Goal: Check status: Check status

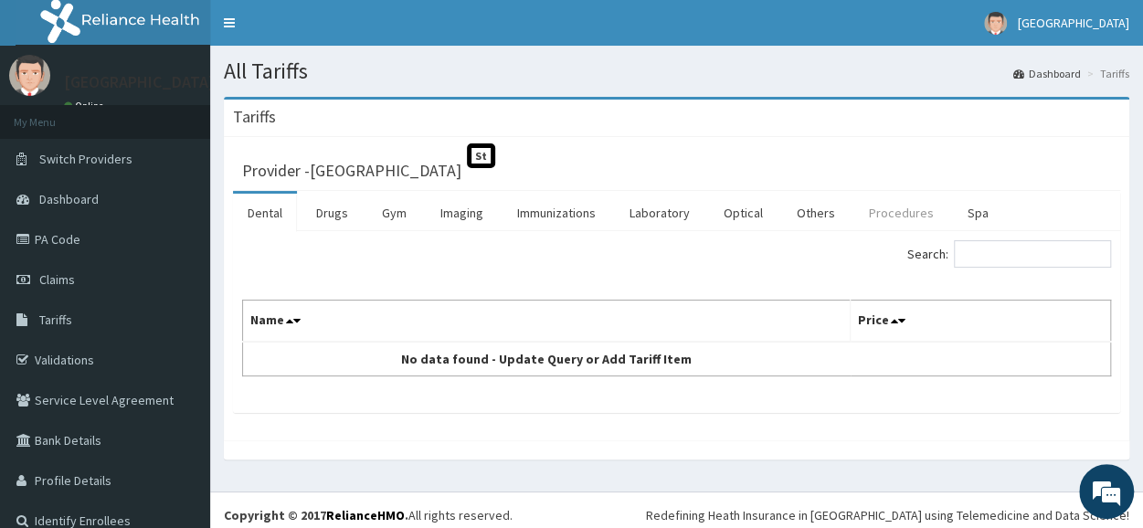
click at [873, 224] on link "Procedures" at bounding box center [901, 213] width 94 height 38
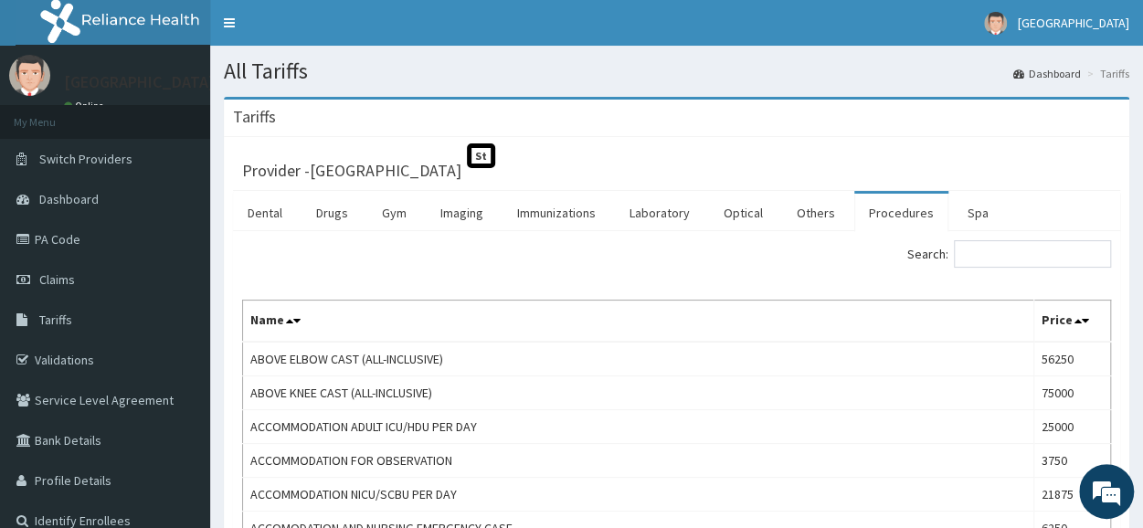
click at [1026, 249] on input "Search:" at bounding box center [1032, 253] width 157 height 27
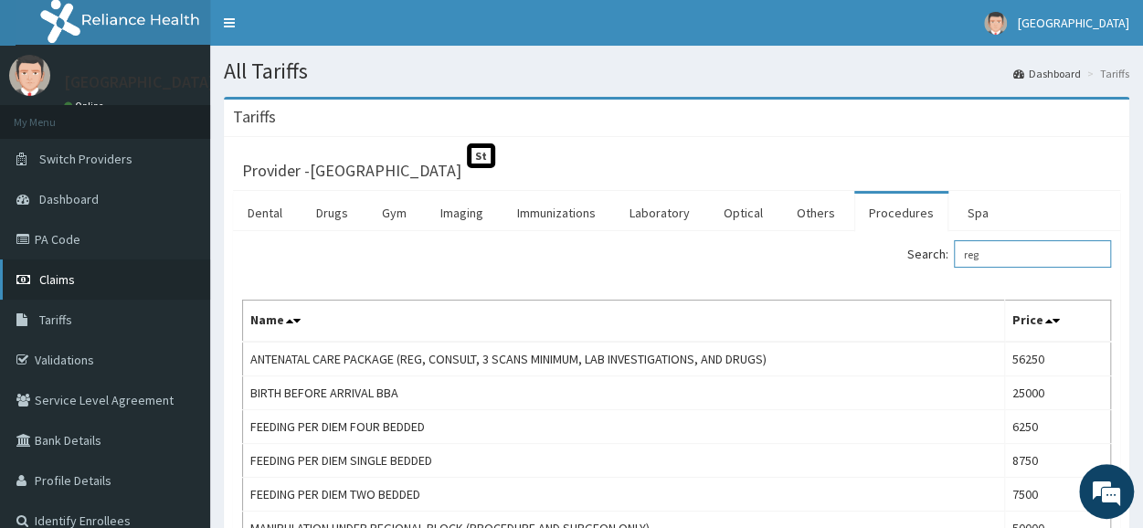
type input "reg"
click at [72, 279] on span "Claims" at bounding box center [57, 279] width 36 height 16
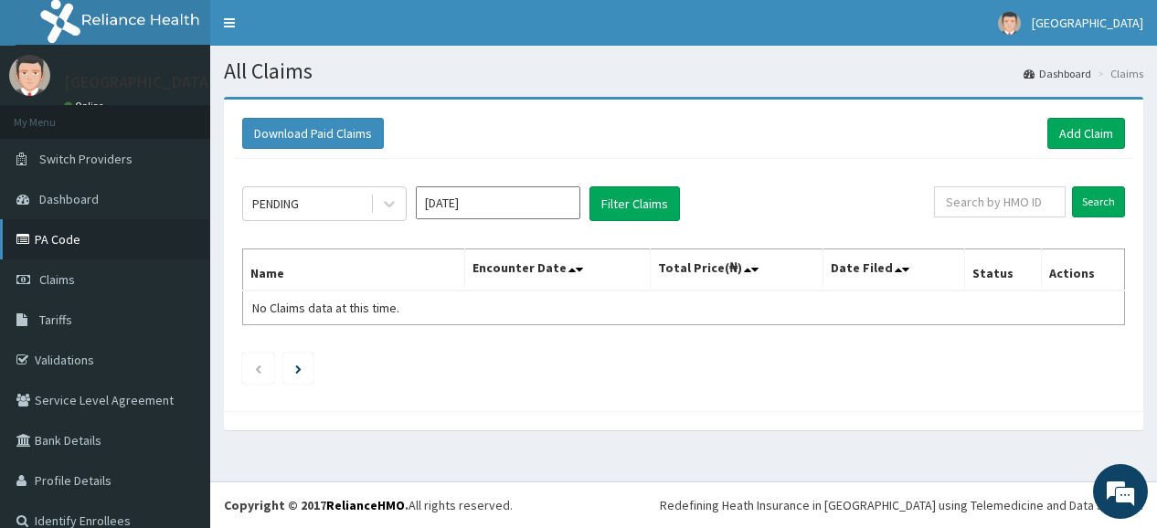
click at [75, 248] on link "PA Code" at bounding box center [105, 239] width 210 height 40
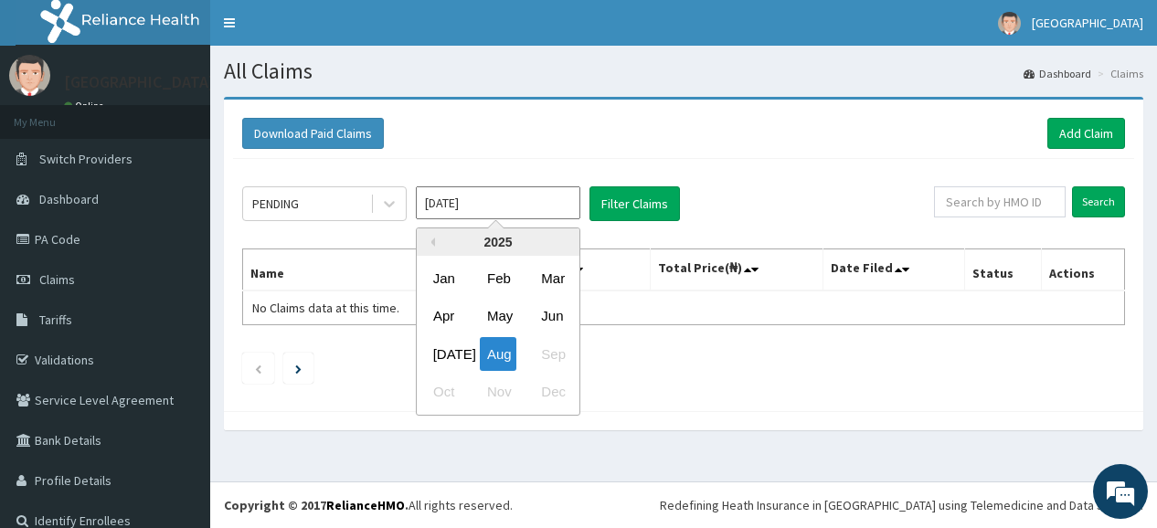
click at [571, 204] on input "Aug 2025" at bounding box center [498, 202] width 164 height 33
click at [458, 346] on div "Jul" at bounding box center [444, 354] width 37 height 34
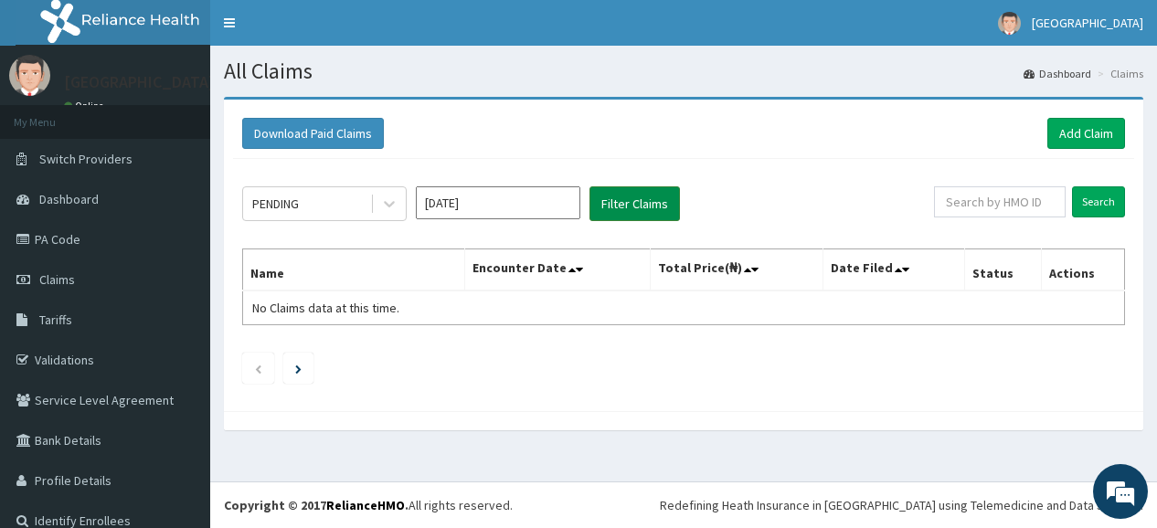
click at [628, 209] on button "Filter Claims" at bounding box center [634, 203] width 90 height 35
click at [628, 196] on button "Filter Claims" at bounding box center [634, 203] width 90 height 35
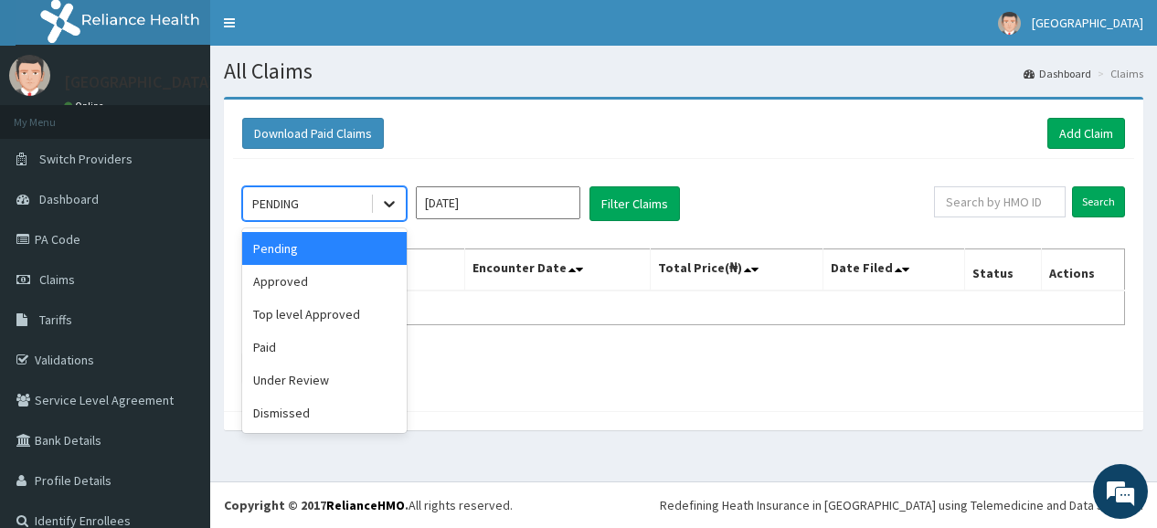
click at [393, 202] on icon at bounding box center [389, 205] width 11 height 6
click at [345, 280] on div "Approved" at bounding box center [324, 281] width 164 height 33
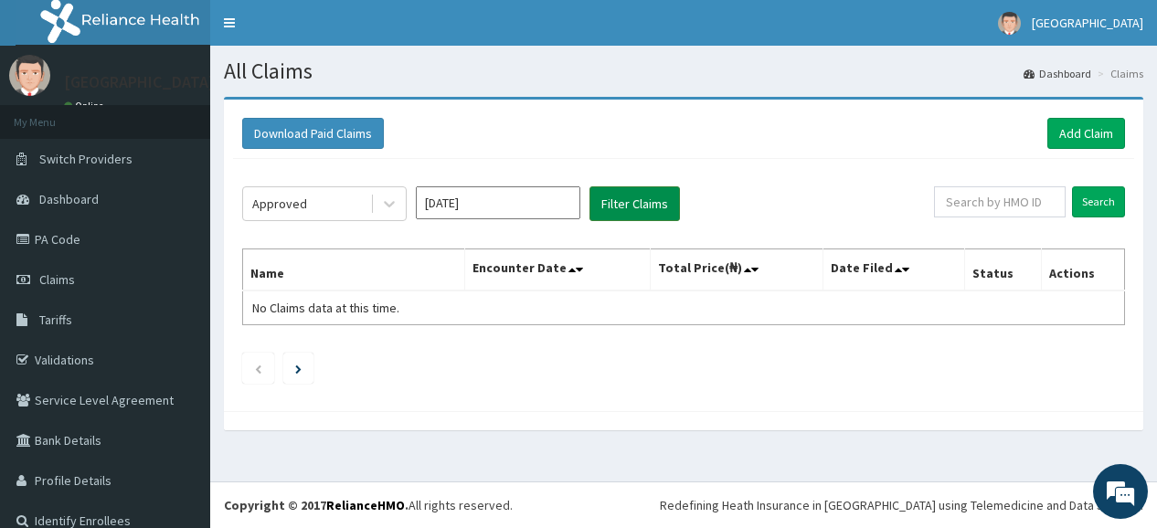
click at [630, 200] on button "Filter Claims" at bounding box center [634, 203] width 90 height 35
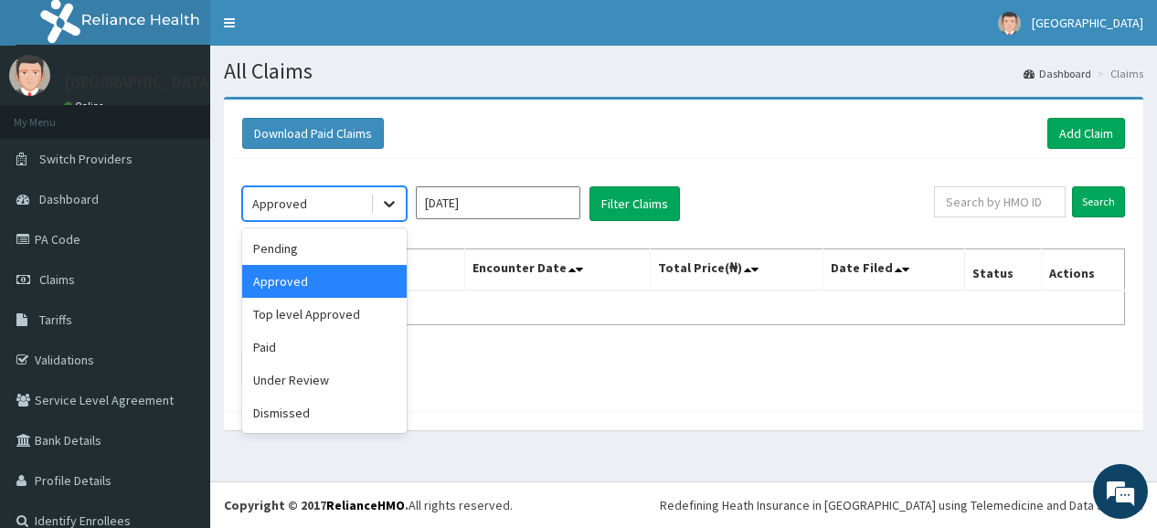
click at [397, 204] on icon at bounding box center [389, 204] width 18 height 18
click at [318, 342] on div "Paid" at bounding box center [324, 347] width 164 height 33
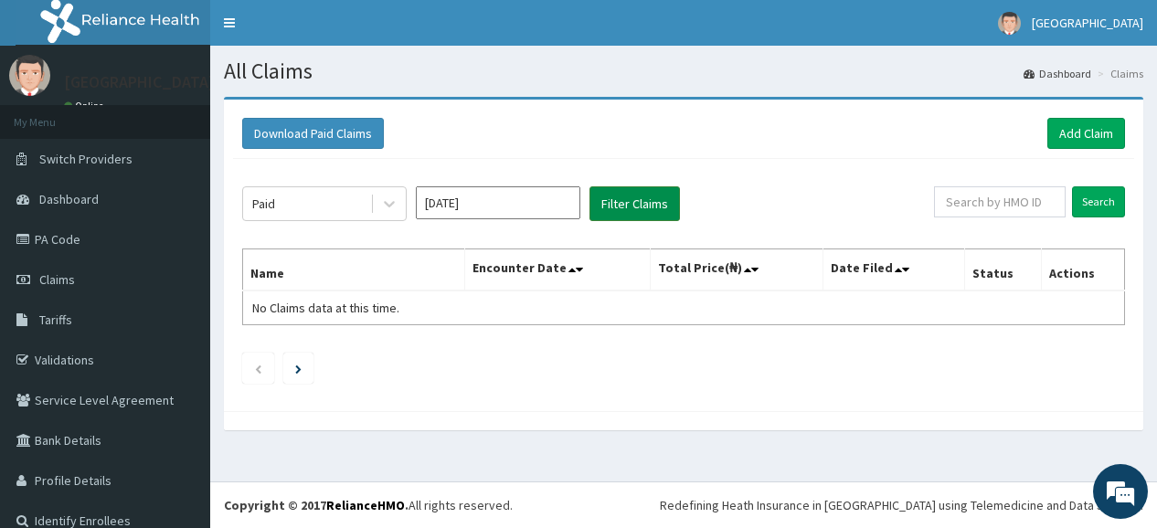
click at [640, 209] on button "Filter Claims" at bounding box center [634, 203] width 90 height 35
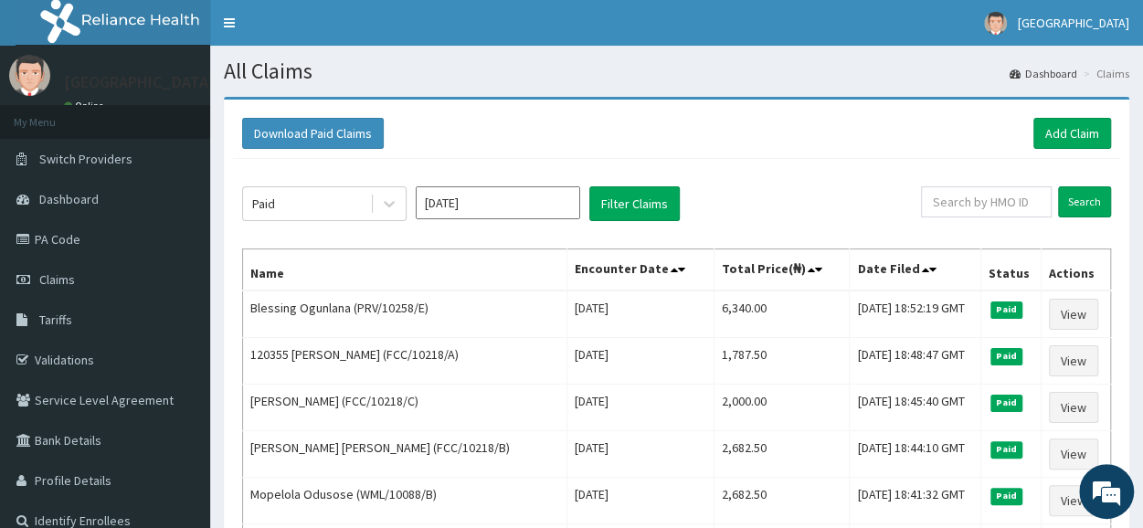
click at [800, 142] on div "Download Paid Claims Add Claim" at bounding box center [676, 133] width 869 height 31
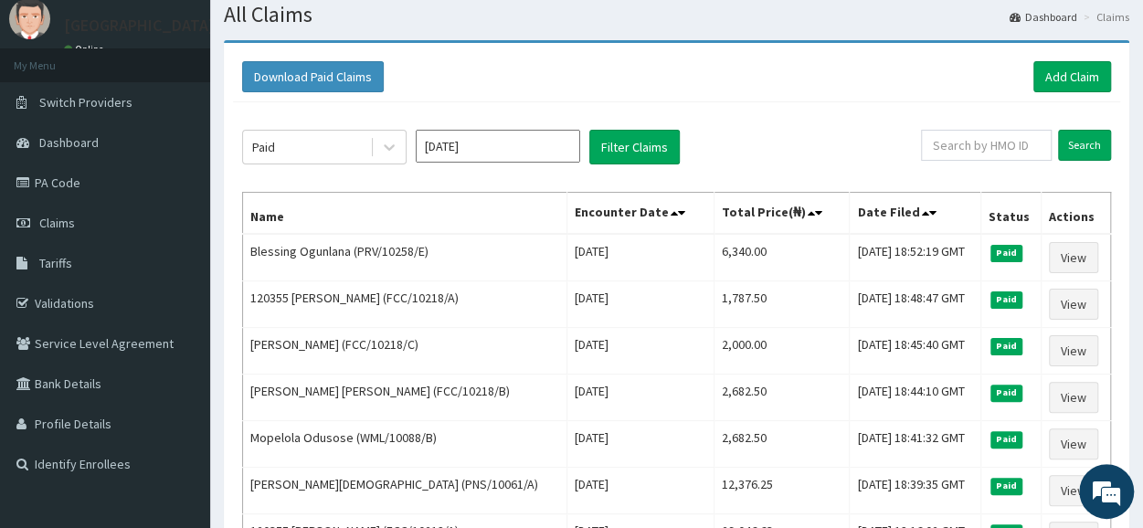
scroll to position [55, 0]
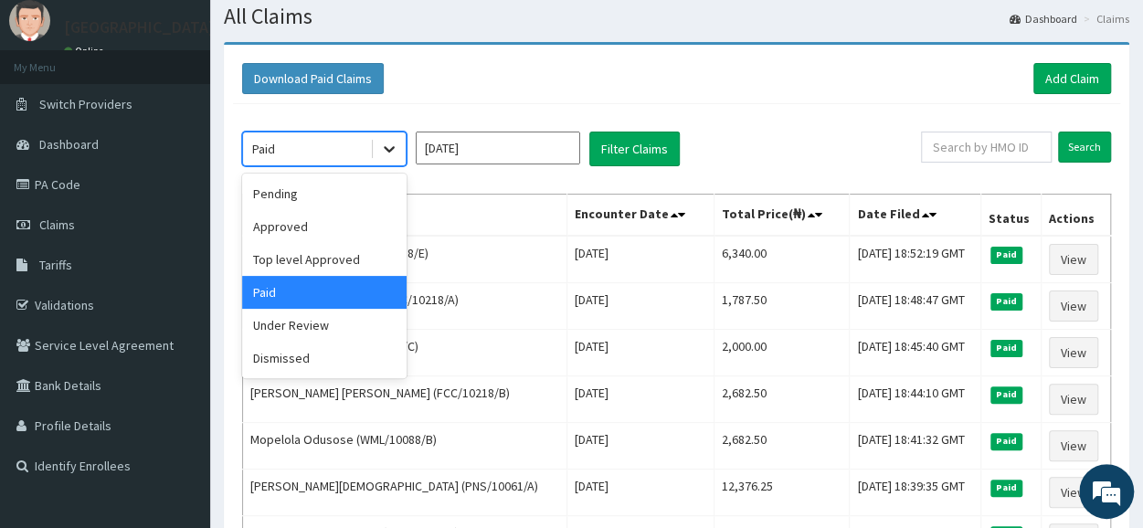
click at [384, 143] on icon at bounding box center [389, 149] width 18 height 18
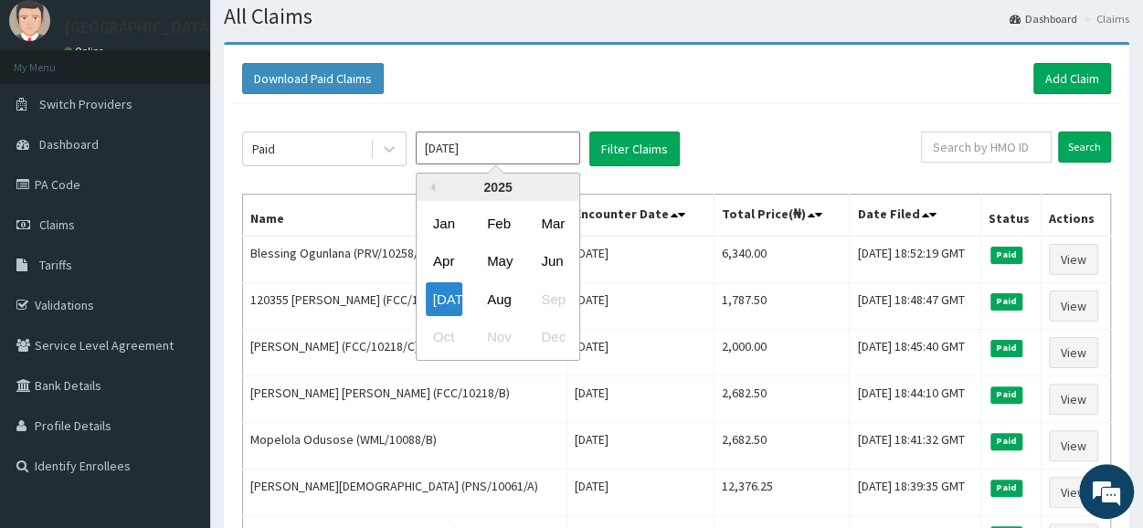
click at [527, 147] on input "Jul 2025" at bounding box center [498, 148] width 164 height 33
click at [491, 308] on div "Aug" at bounding box center [498, 299] width 37 height 34
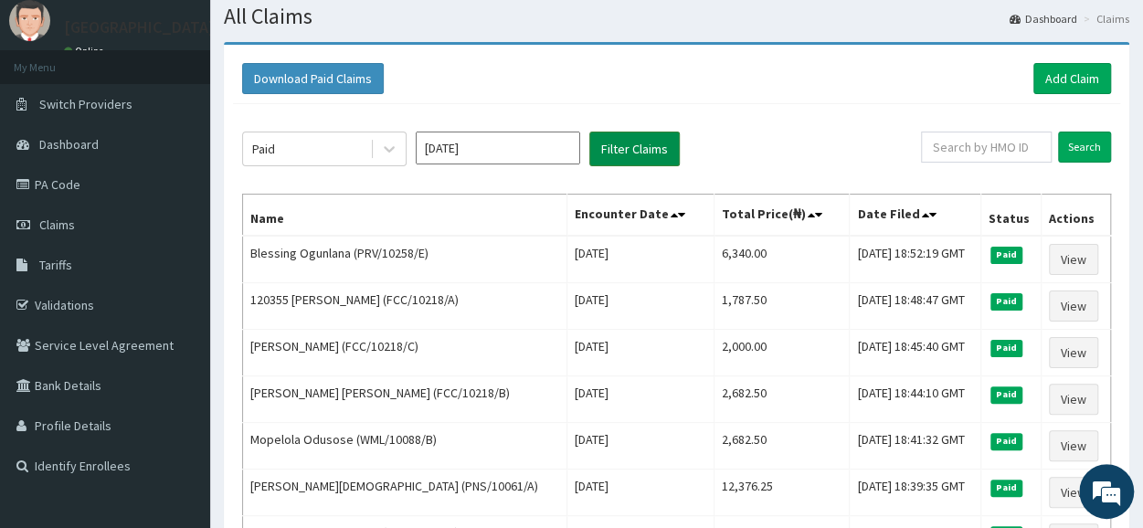
click at [653, 150] on button "Filter Claims" at bounding box center [634, 149] width 90 height 35
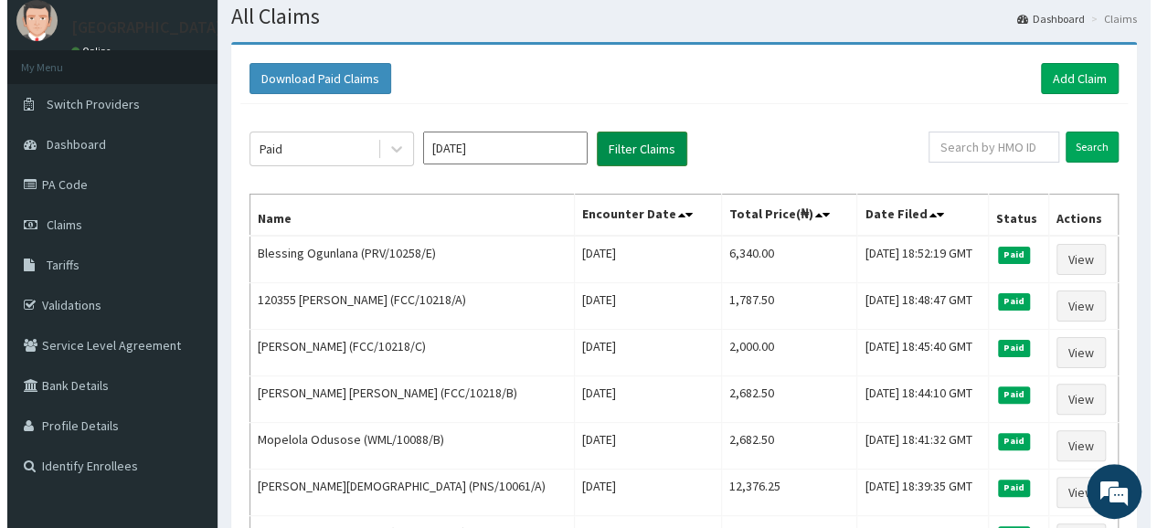
scroll to position [0, 0]
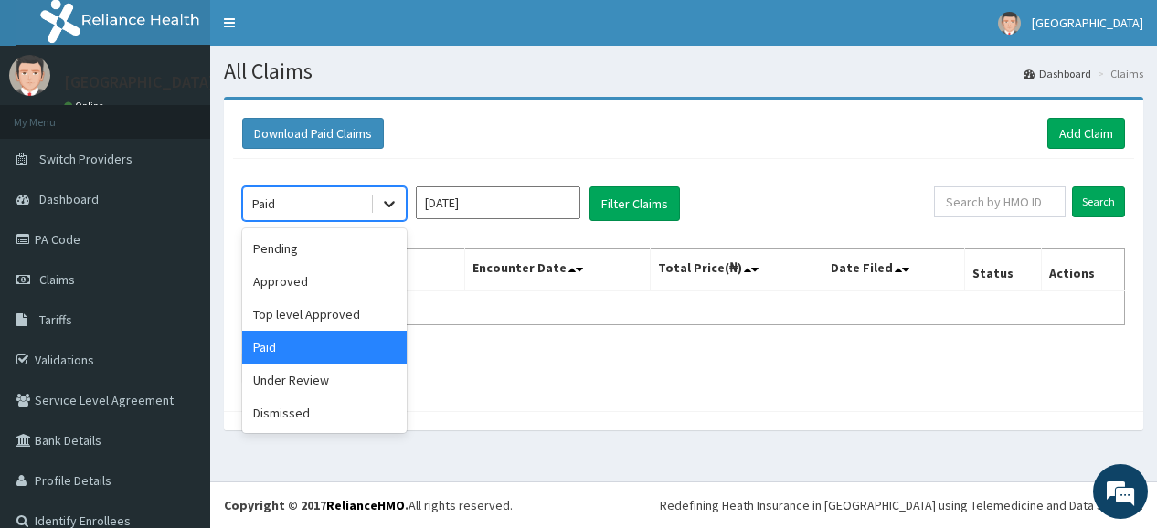
click at [391, 207] on icon at bounding box center [389, 204] width 18 height 18
click at [350, 275] on div "Approved" at bounding box center [324, 281] width 164 height 33
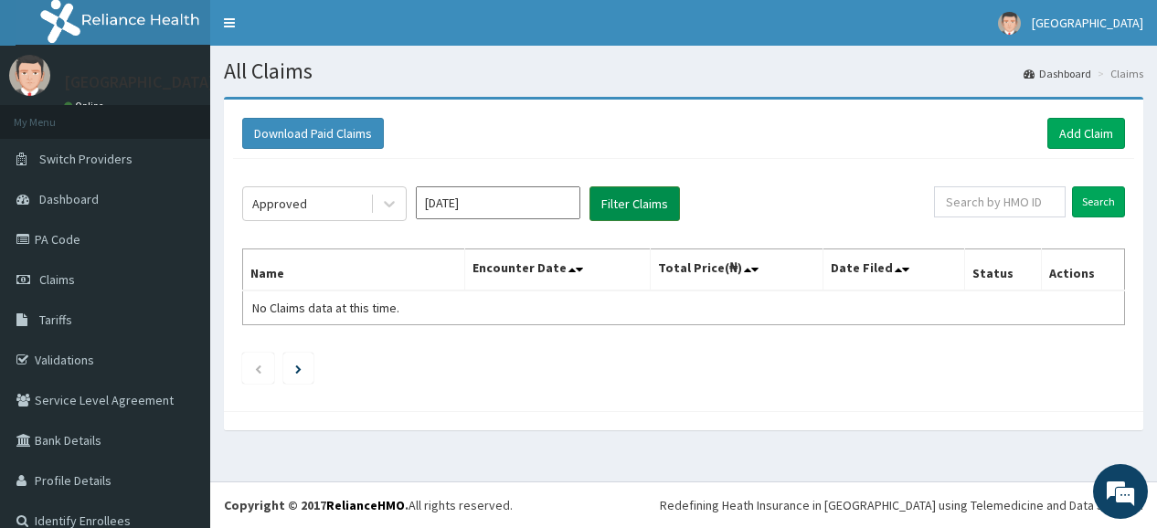
click at [632, 211] on button "Filter Claims" at bounding box center [634, 203] width 90 height 35
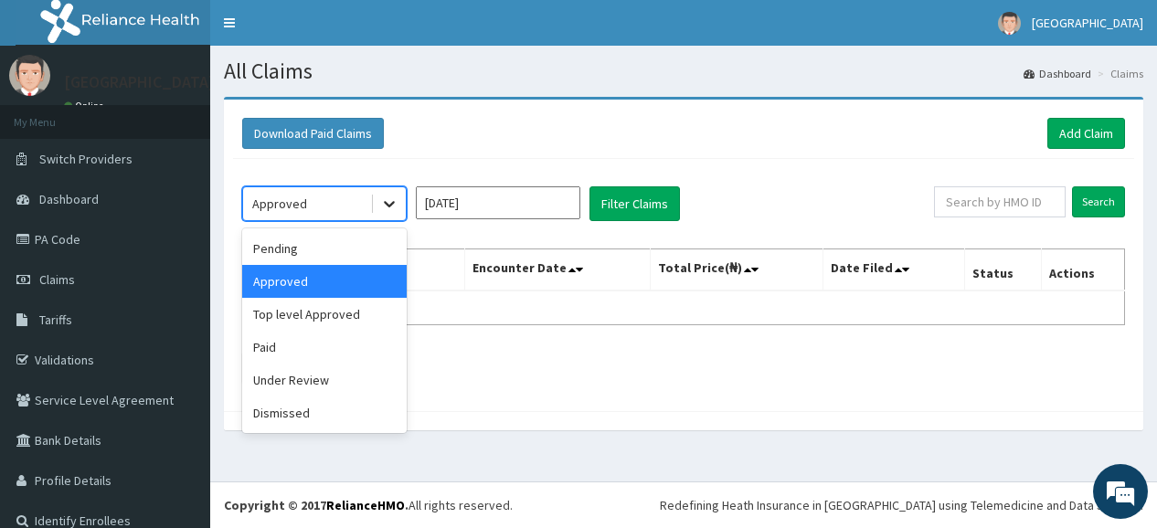
click at [397, 207] on icon at bounding box center [389, 204] width 18 height 18
click at [361, 240] on div "Pending" at bounding box center [324, 248] width 164 height 33
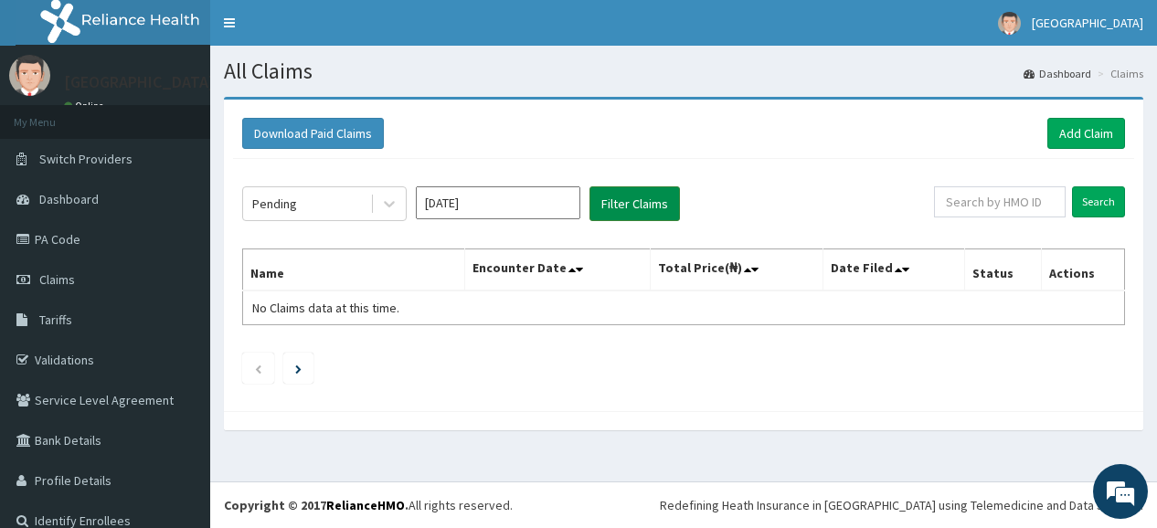
click at [655, 200] on button "Filter Claims" at bounding box center [634, 203] width 90 height 35
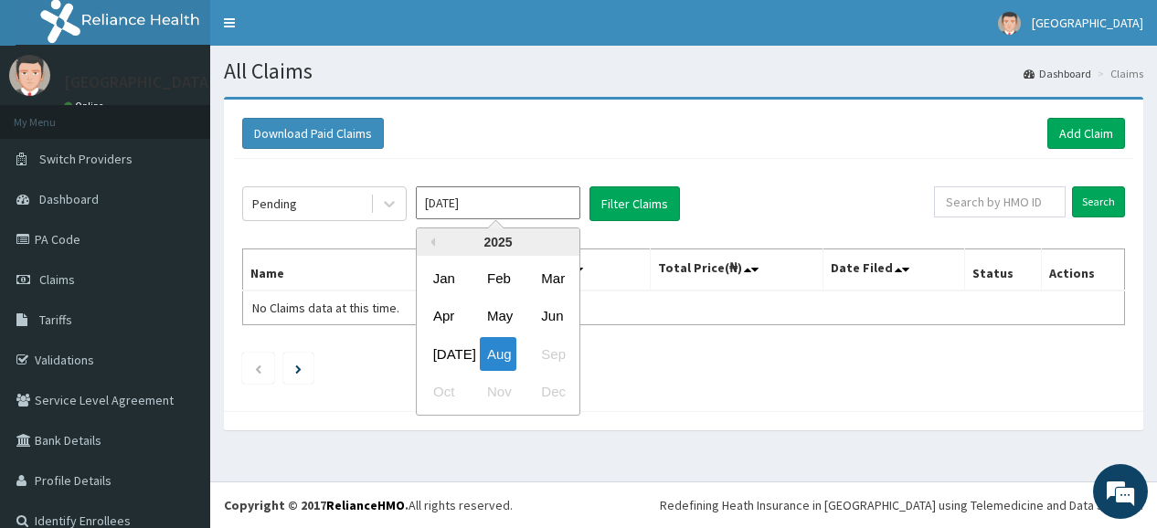
click at [536, 206] on input "Aug 2025" at bounding box center [498, 202] width 164 height 33
click at [452, 339] on div "Jul" at bounding box center [444, 354] width 37 height 34
type input "Jul 2025"
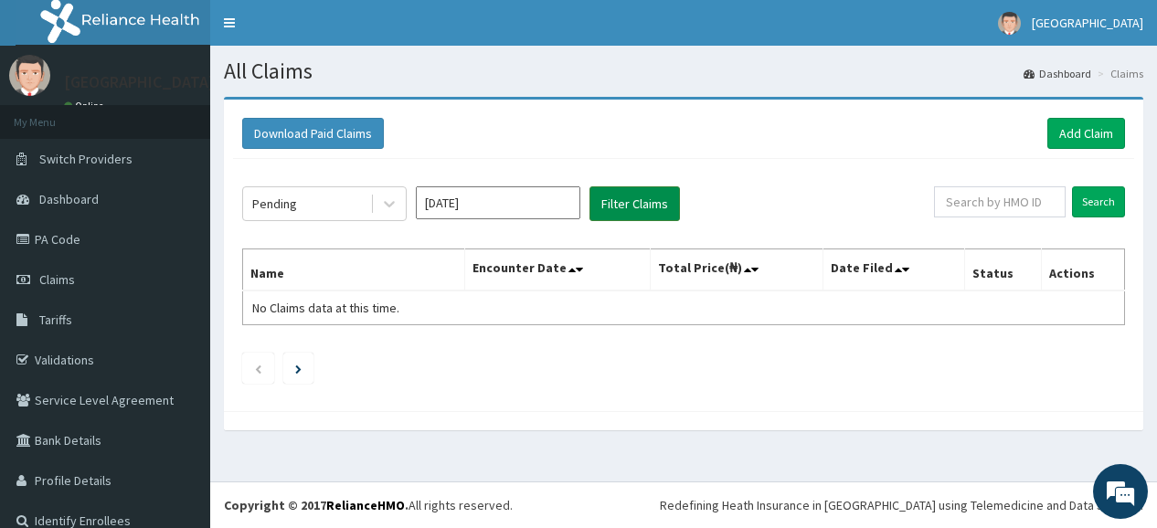
click at [618, 204] on button "Filter Claims" at bounding box center [634, 203] width 90 height 35
